Goal: Check status

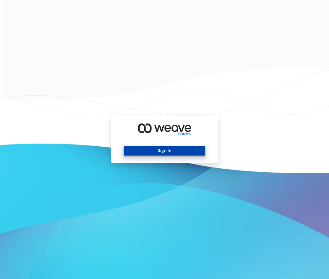
click at [154, 153] on button "Sign In" at bounding box center [164, 151] width 81 height 10
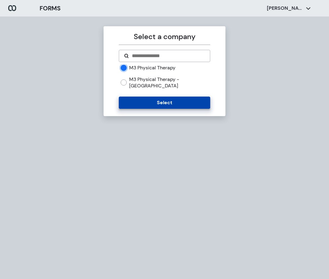
click at [156, 98] on button "Select" at bounding box center [164, 102] width 91 height 12
